Goal: Transaction & Acquisition: Purchase product/service

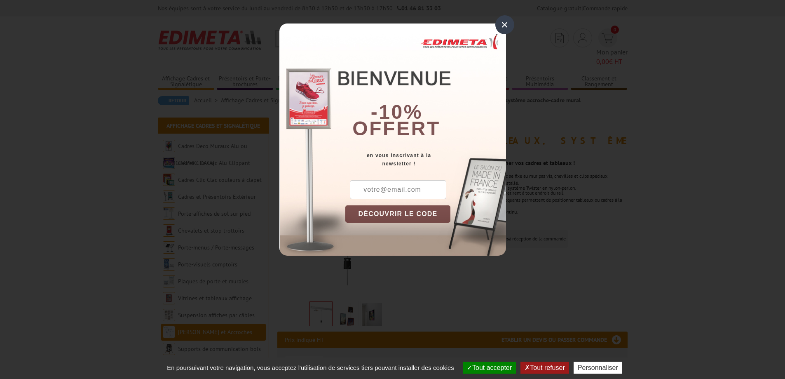
click at [501, 28] on div "×" at bounding box center [504, 24] width 19 height 19
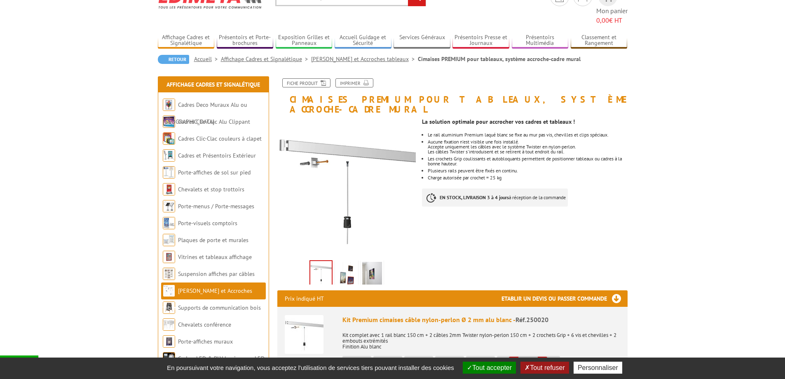
scroll to position [82, 0]
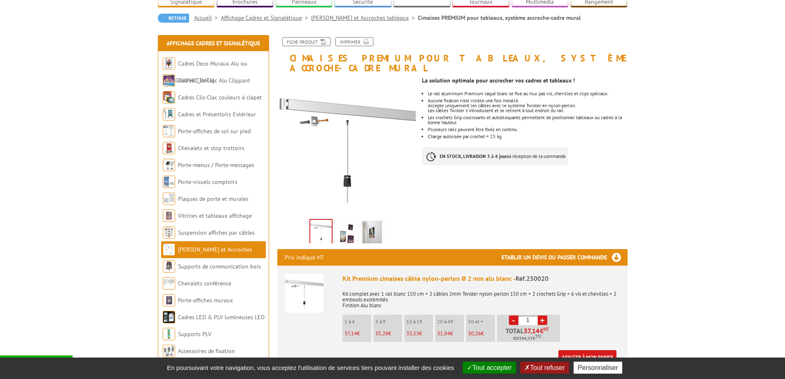
click at [357, 219] on link at bounding box center [346, 233] width 23 height 29
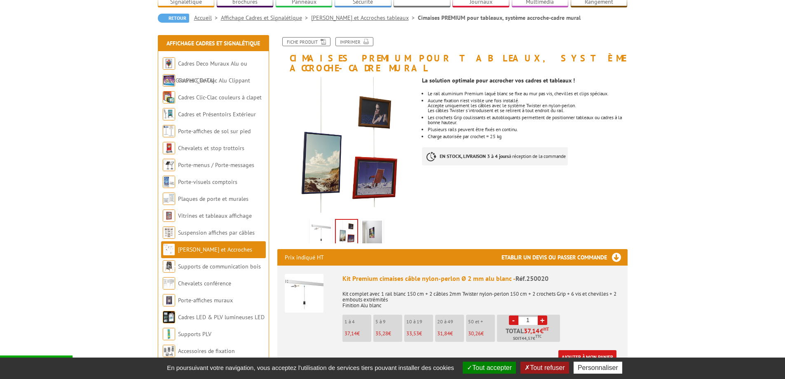
click at [376, 221] on img at bounding box center [372, 234] width 20 height 26
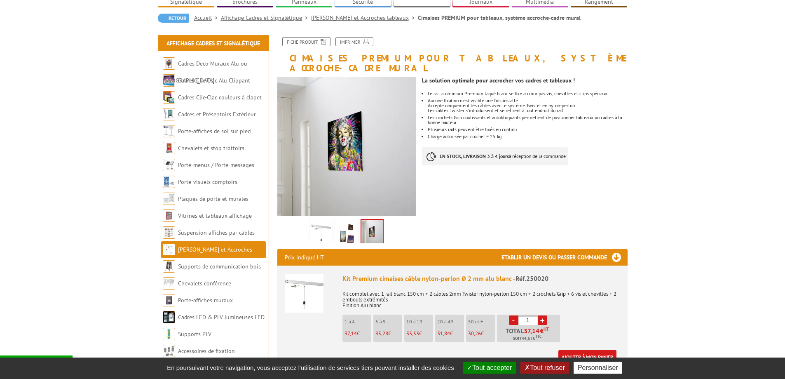
click at [357, 219] on link at bounding box center [346, 233] width 23 height 29
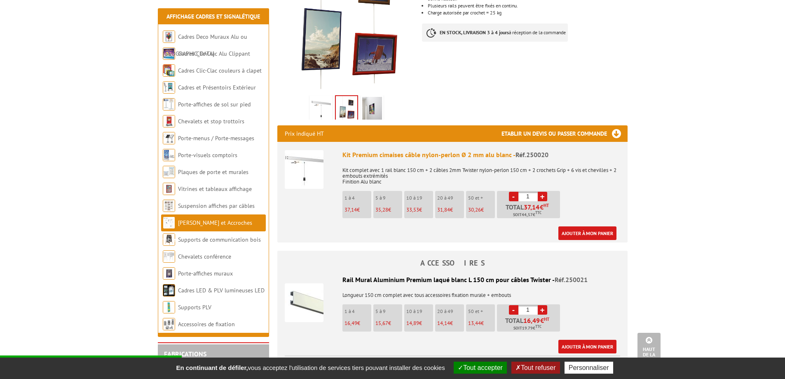
scroll to position [165, 0]
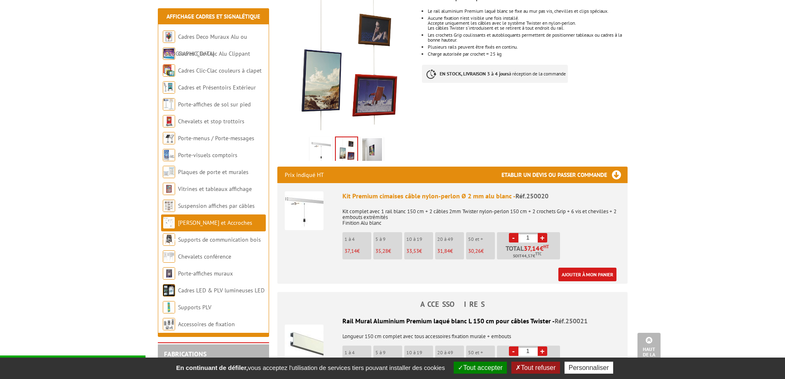
click at [296, 191] on img at bounding box center [304, 210] width 39 height 39
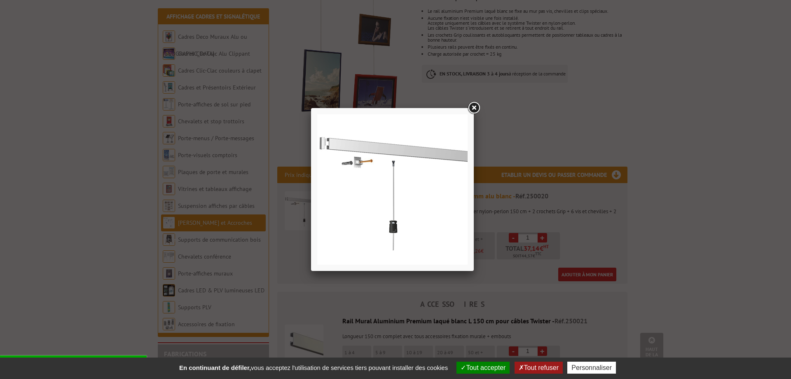
click at [475, 110] on link at bounding box center [474, 108] width 15 height 15
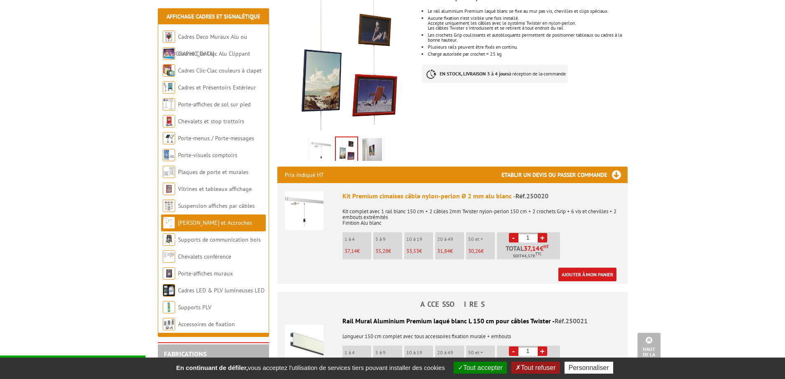
click at [461, 366] on span "button" at bounding box center [460, 367] width 5 height 7
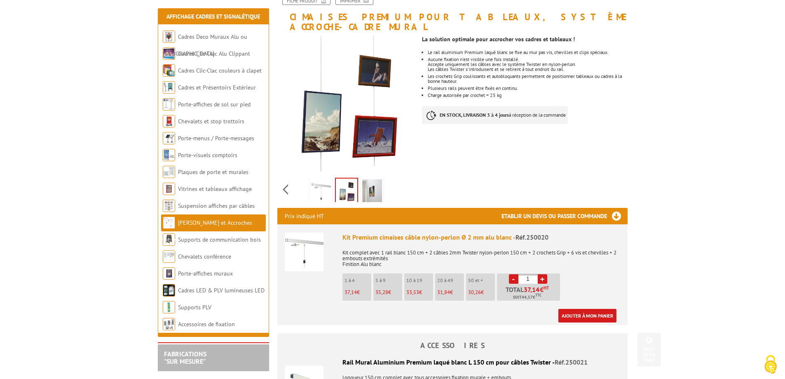
scroll to position [82, 0]
